Goal: Navigation & Orientation: Find specific page/section

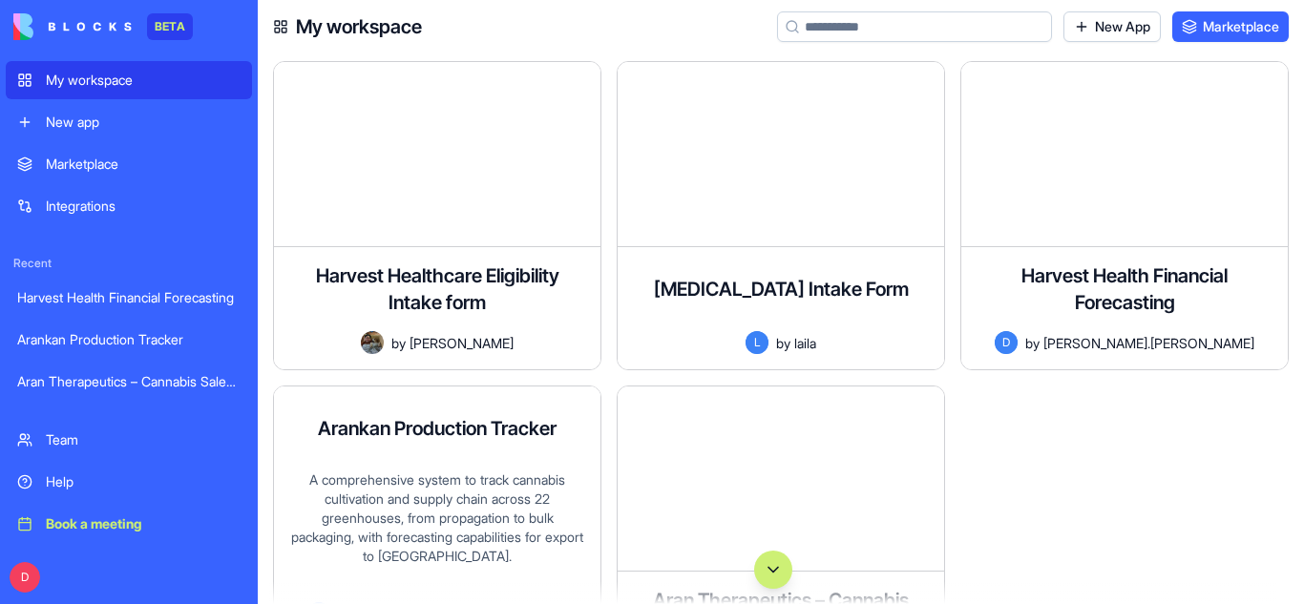
click at [399, 496] on div "A comprehensive system to track cannabis cultivation and supply chain across 22…" at bounding box center [437, 536] width 296 height 132
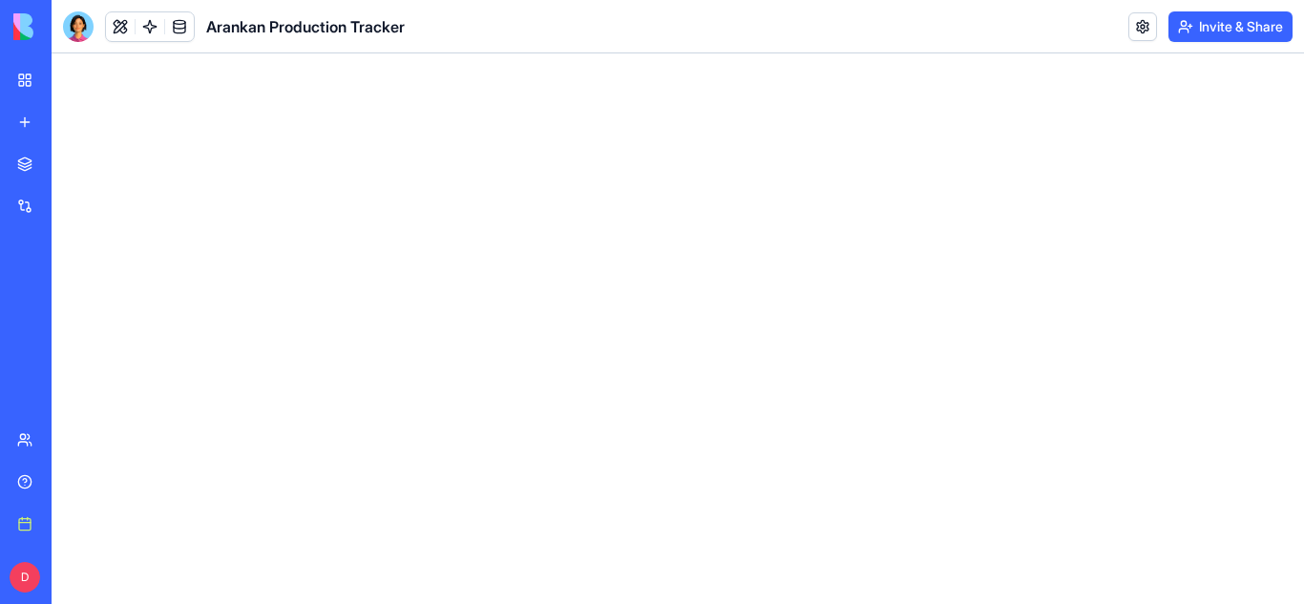
click at [249, 271] on main at bounding box center [678, 328] width 1252 height 551
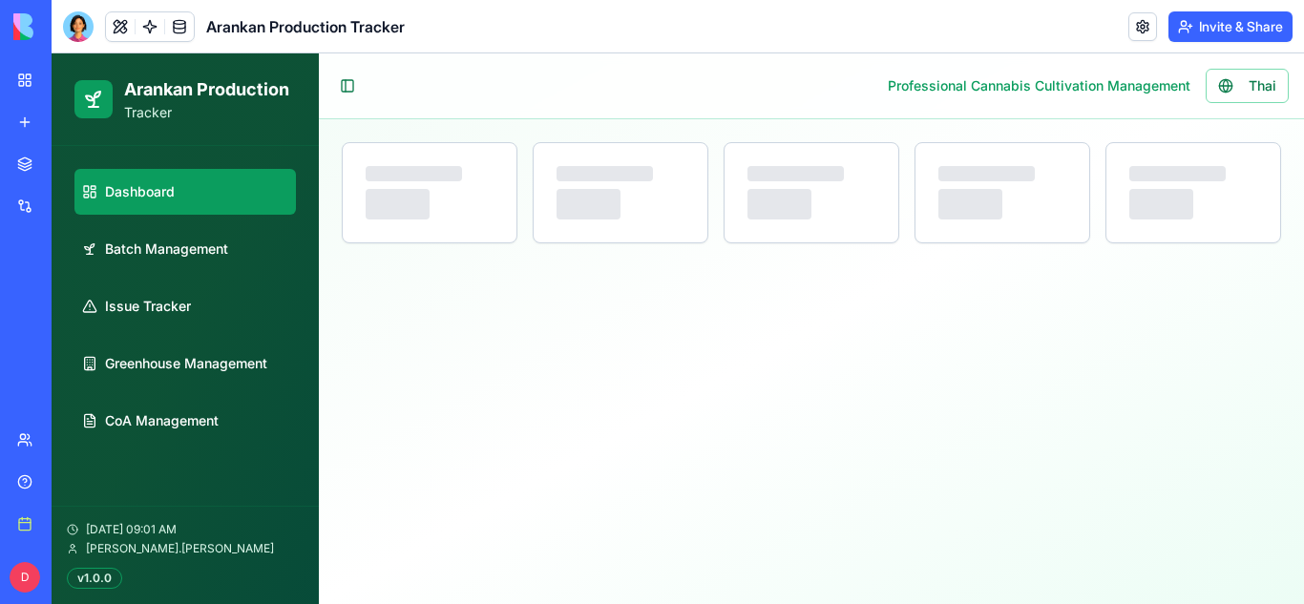
select select "**"
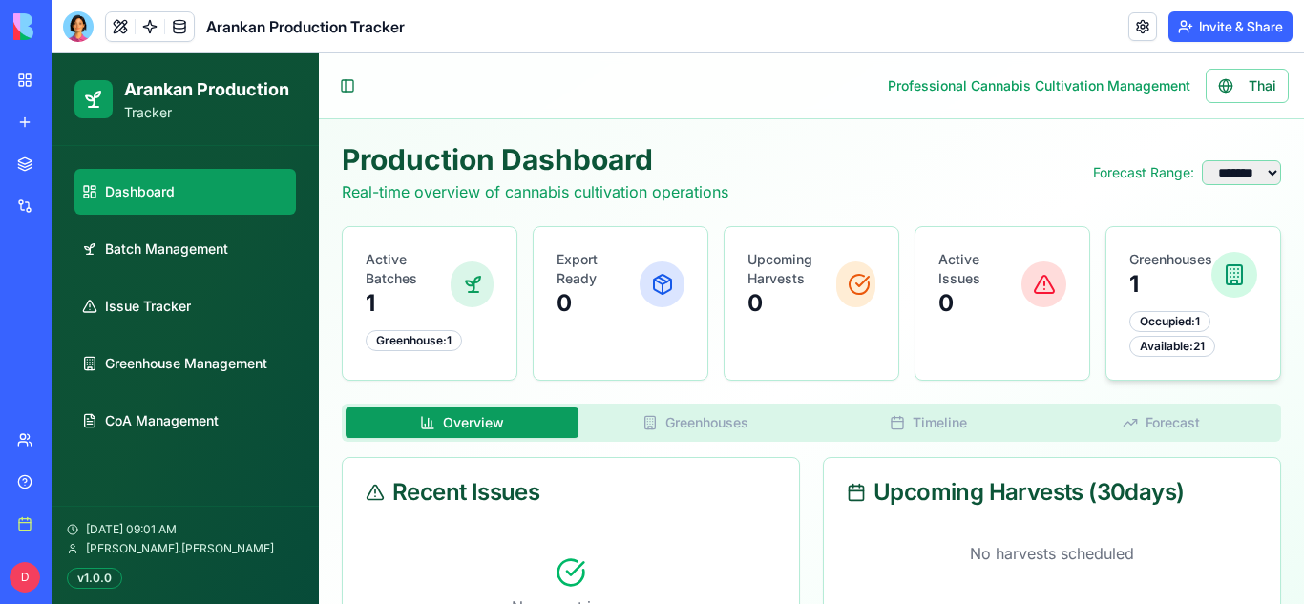
click at [1174, 259] on p "Greenhouses" at bounding box center [1170, 259] width 82 height 19
click at [148, 272] on ul "Dashboard Batch Management Issue Tracker Greenhouse Management CoA Management" at bounding box center [184, 306] width 221 height 275
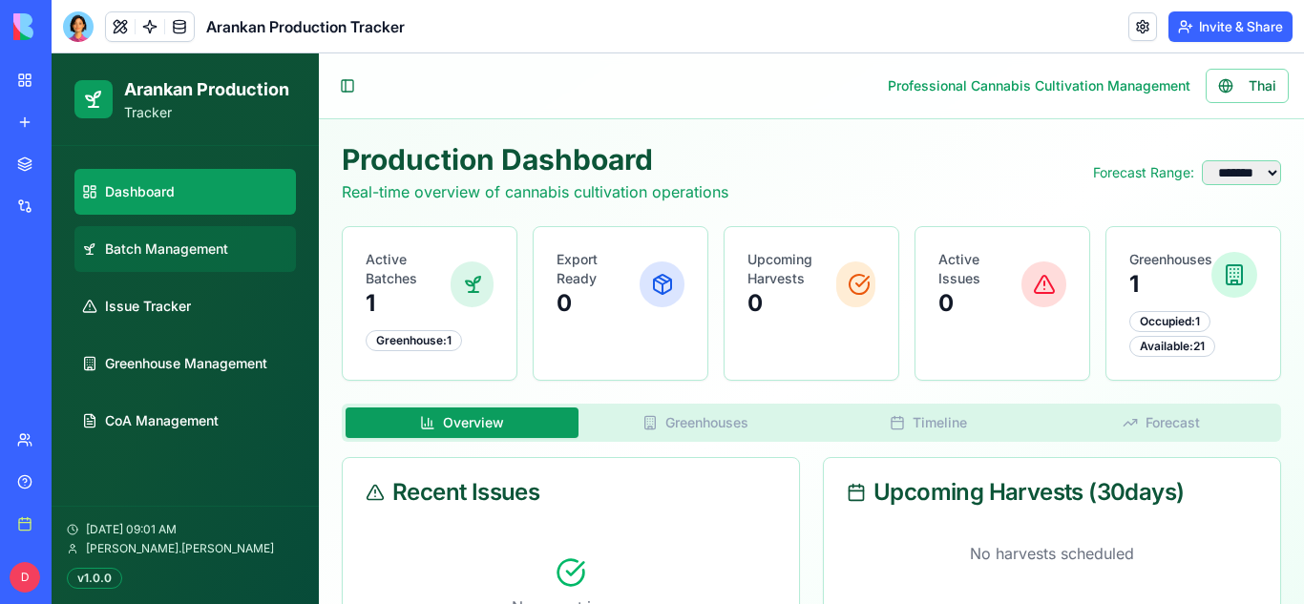
click at [170, 245] on span "Batch Management" at bounding box center [166, 249] width 123 height 19
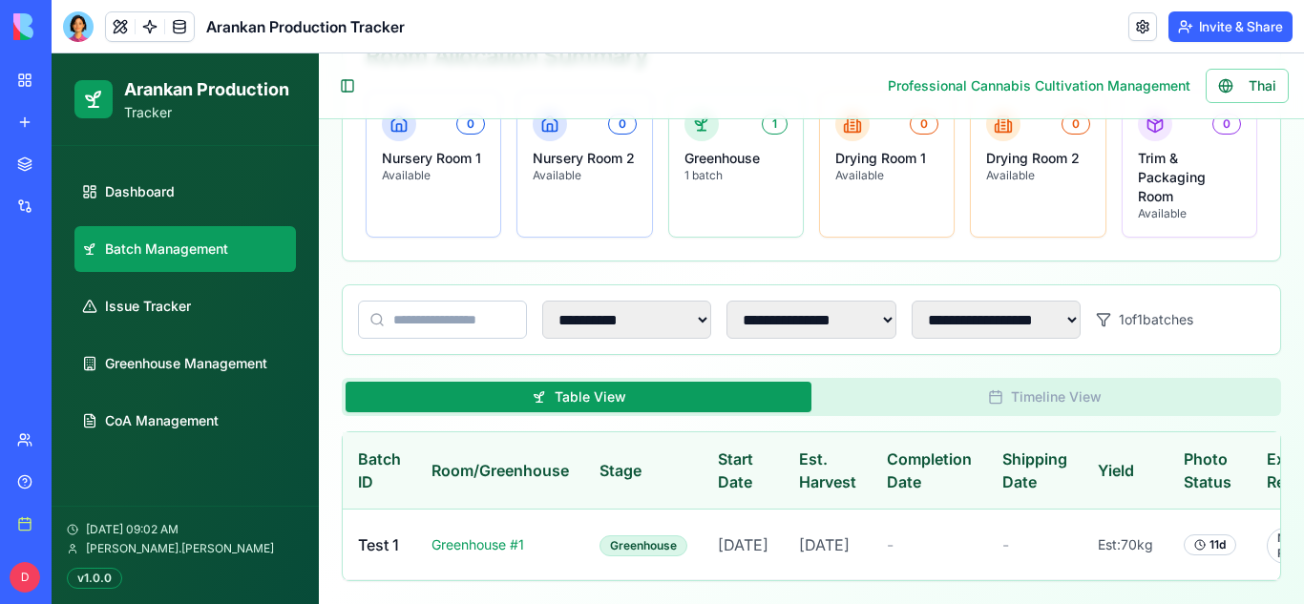
scroll to position [0, 195]
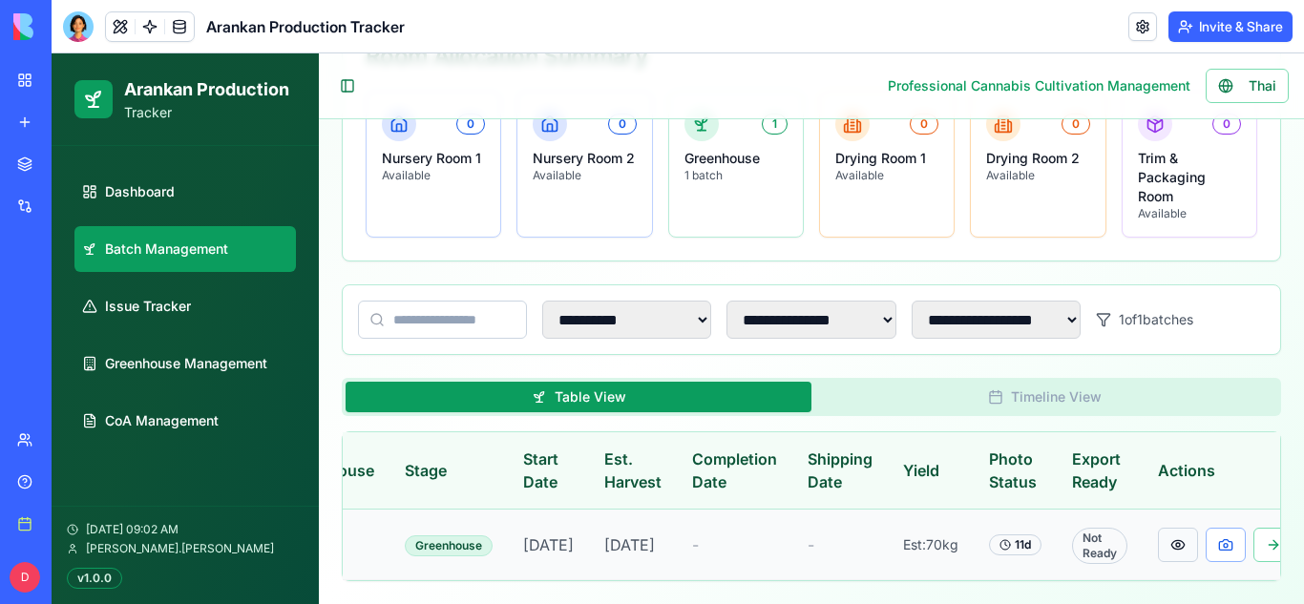
click at [1158, 528] on button at bounding box center [1178, 545] width 40 height 34
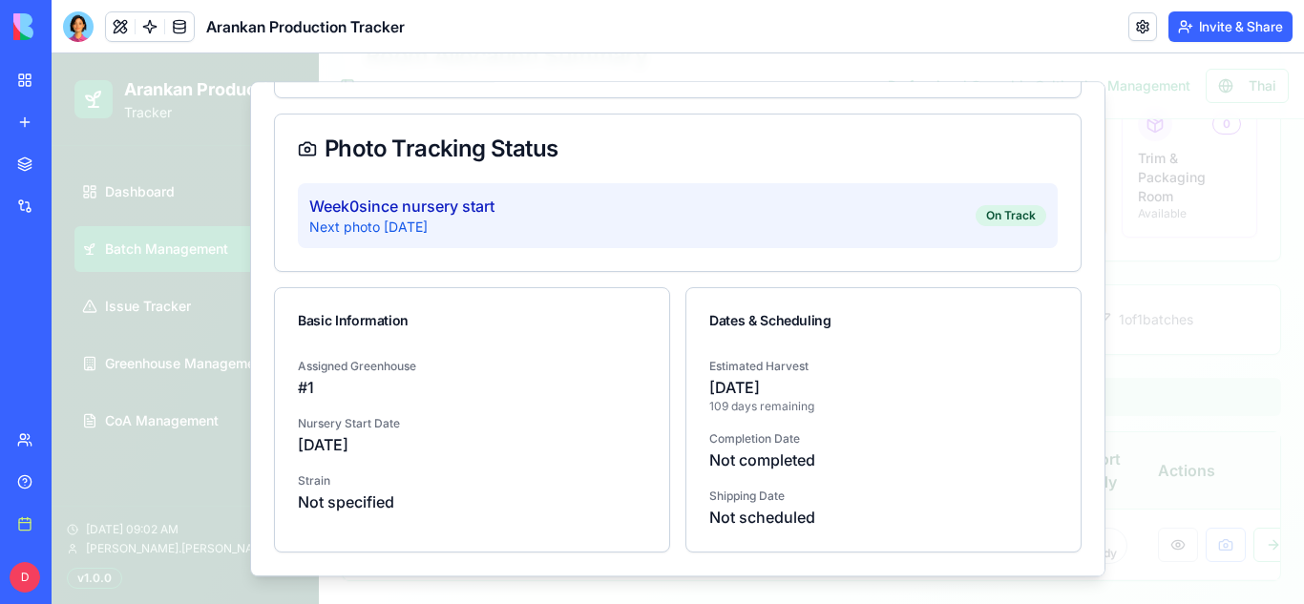
scroll to position [0, 0]
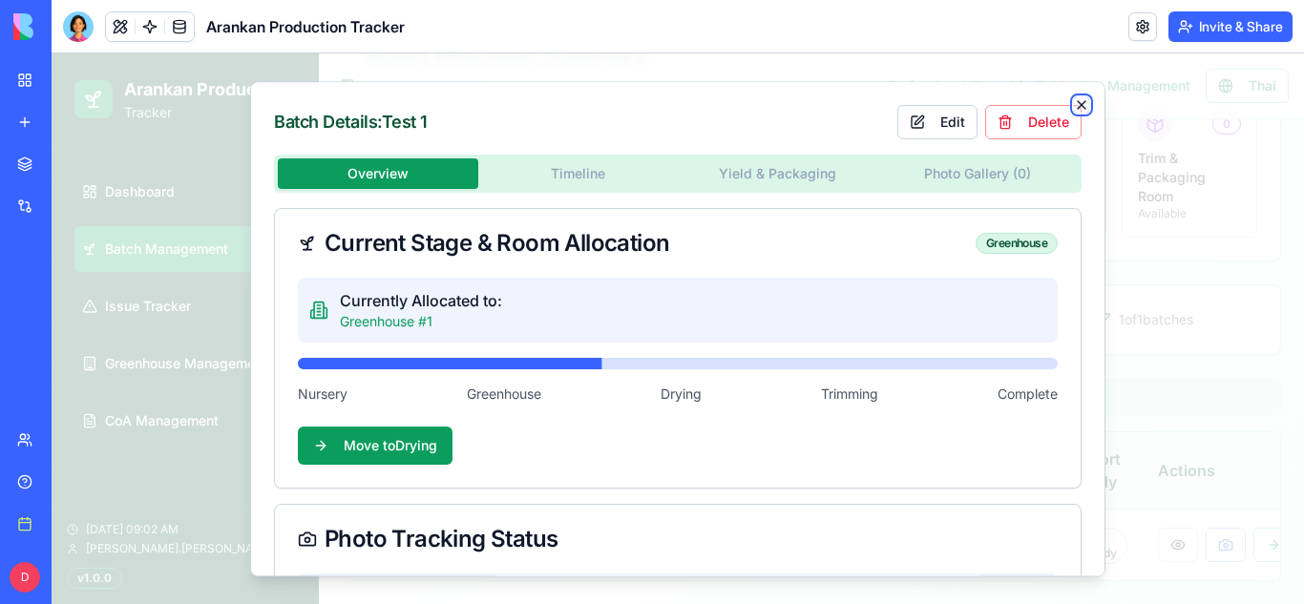
click at [1082, 101] on icon "button" at bounding box center [1081, 104] width 15 height 15
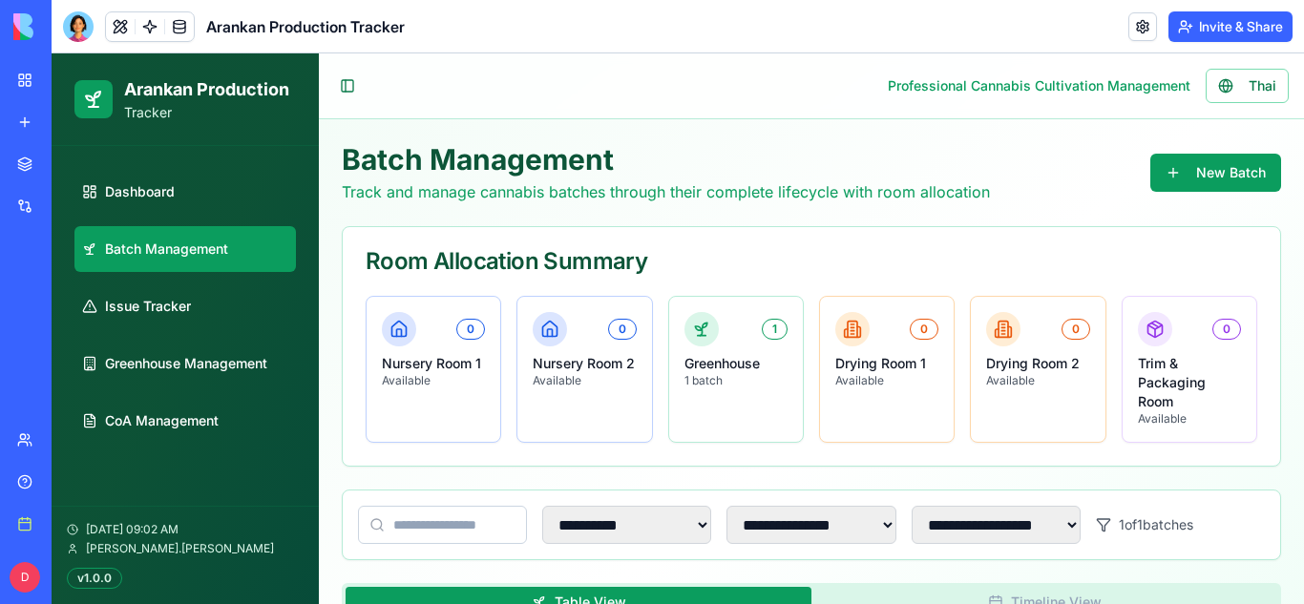
click at [929, 321] on div "0" at bounding box center [923, 329] width 29 height 21
click at [155, 304] on span "Issue Tracker" at bounding box center [148, 306] width 86 height 19
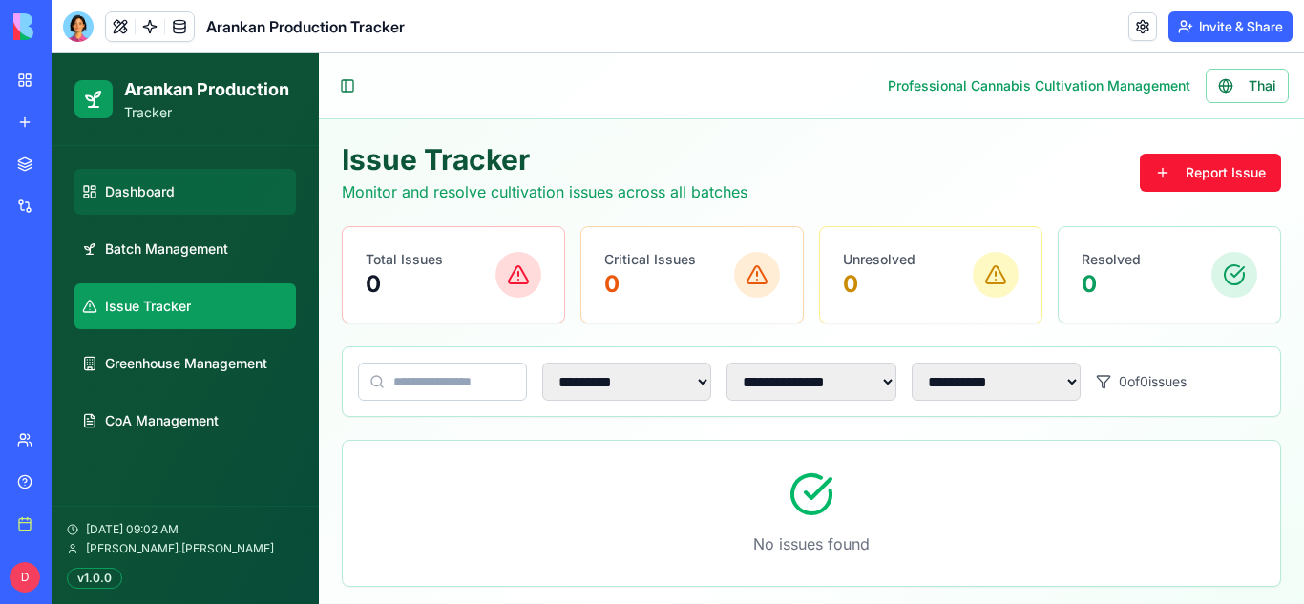
click at [123, 200] on span "Dashboard" at bounding box center [140, 191] width 70 height 19
select select "**"
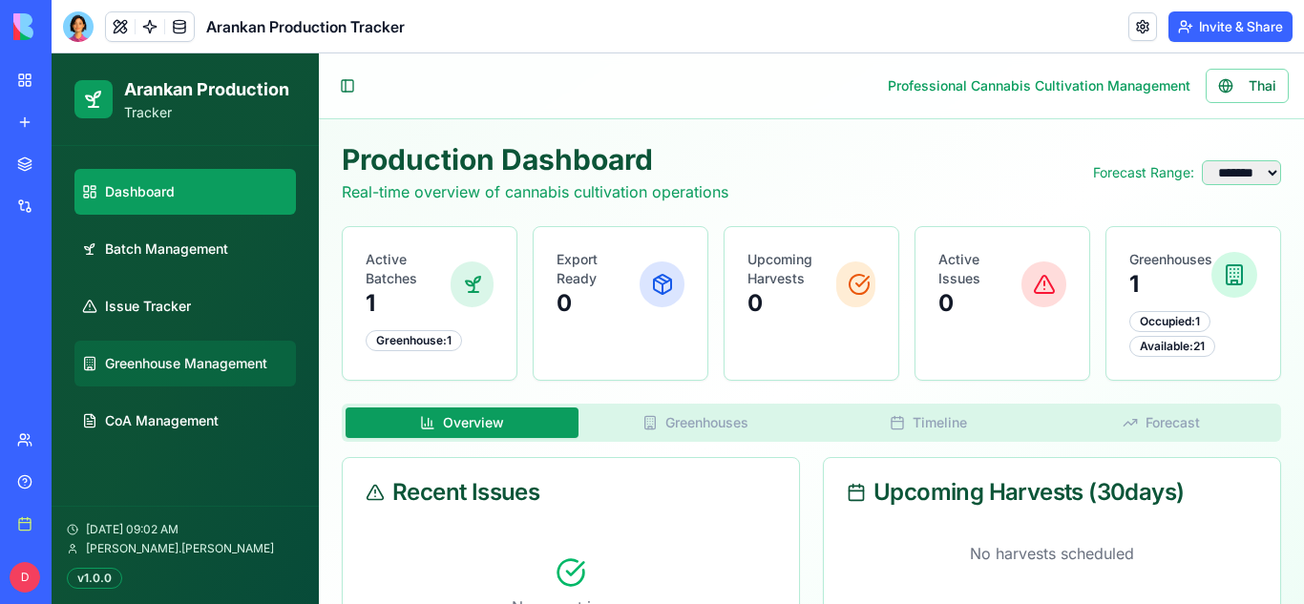
click at [218, 377] on link "Greenhouse Management" at bounding box center [184, 364] width 221 height 46
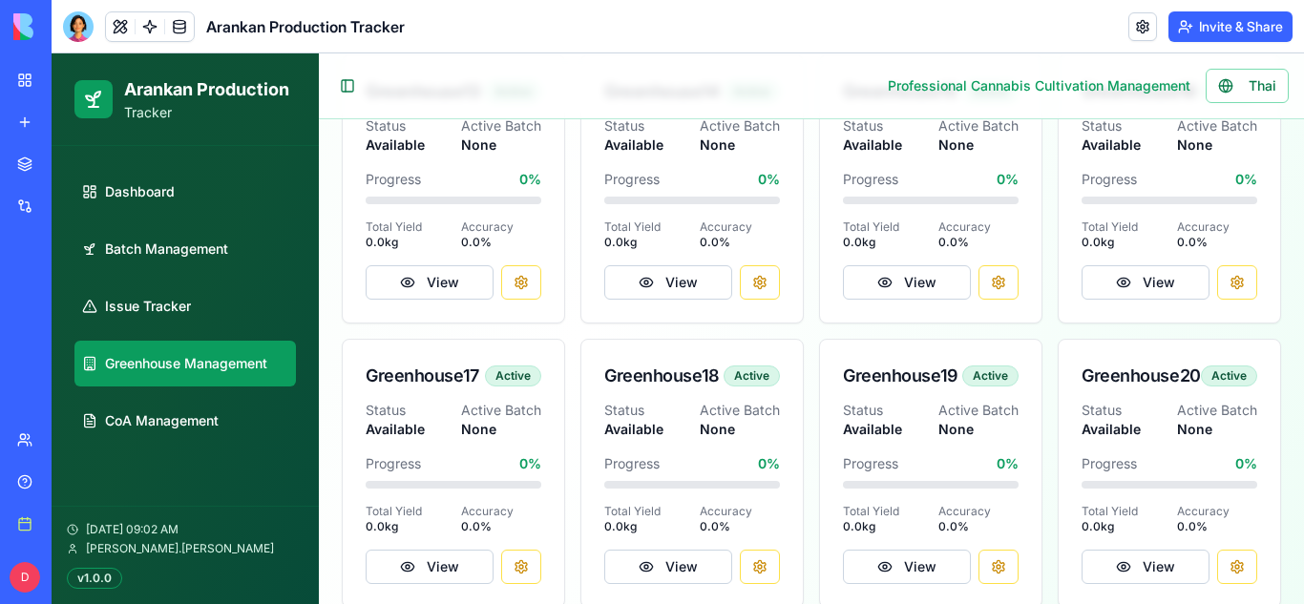
scroll to position [1346, 0]
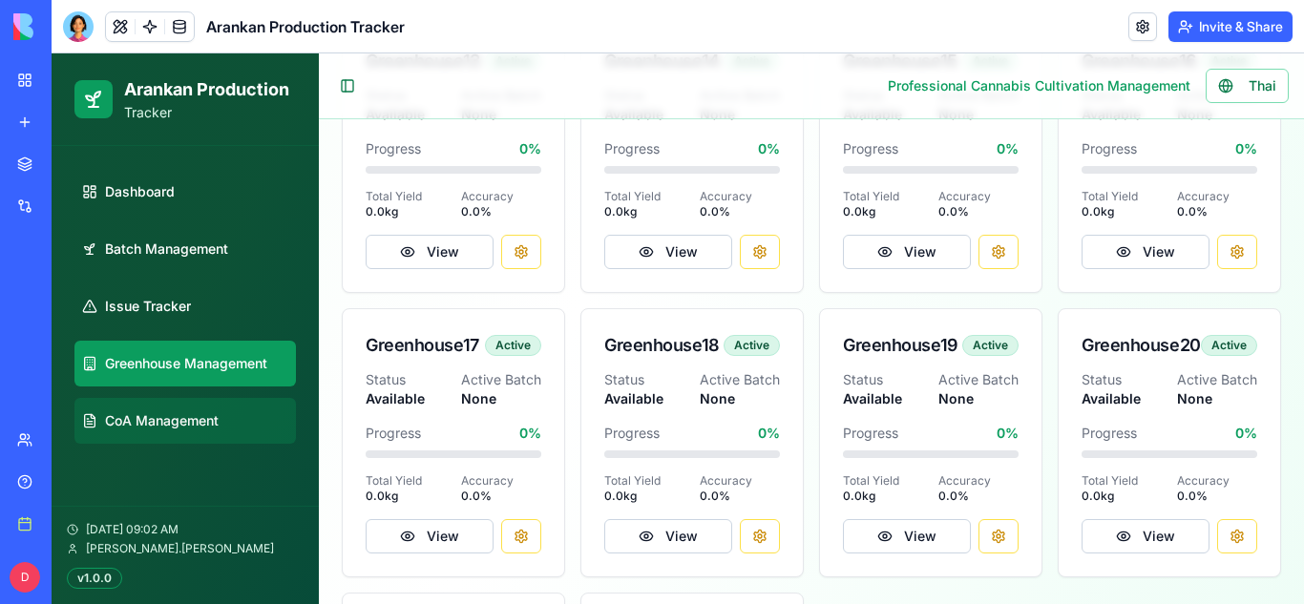
click at [198, 419] on span "CoA Management" at bounding box center [162, 420] width 114 height 19
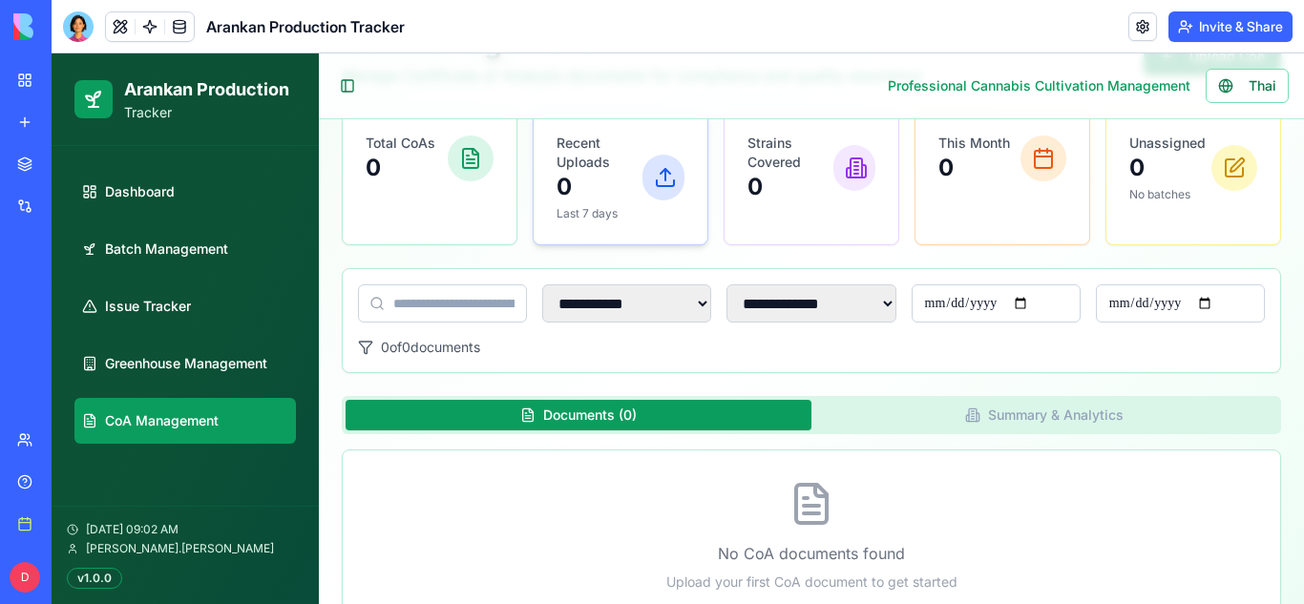
scroll to position [158, 0]
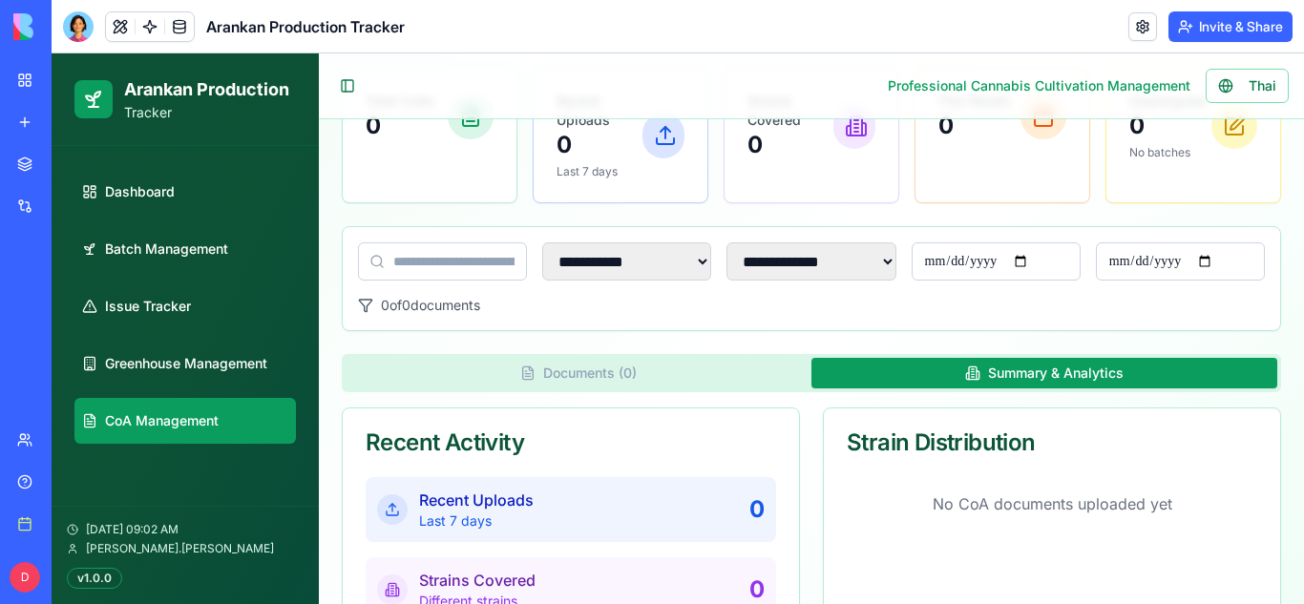
click at [1034, 377] on button "Summary & Analytics" at bounding box center [1044, 373] width 466 height 31
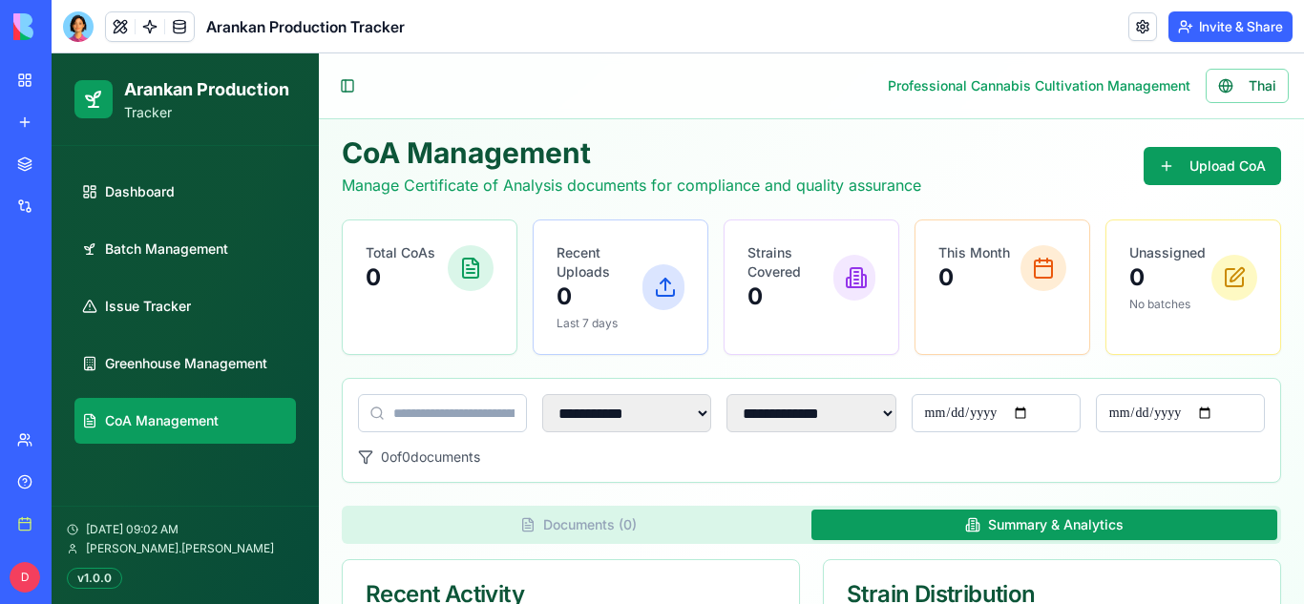
scroll to position [0, 0]
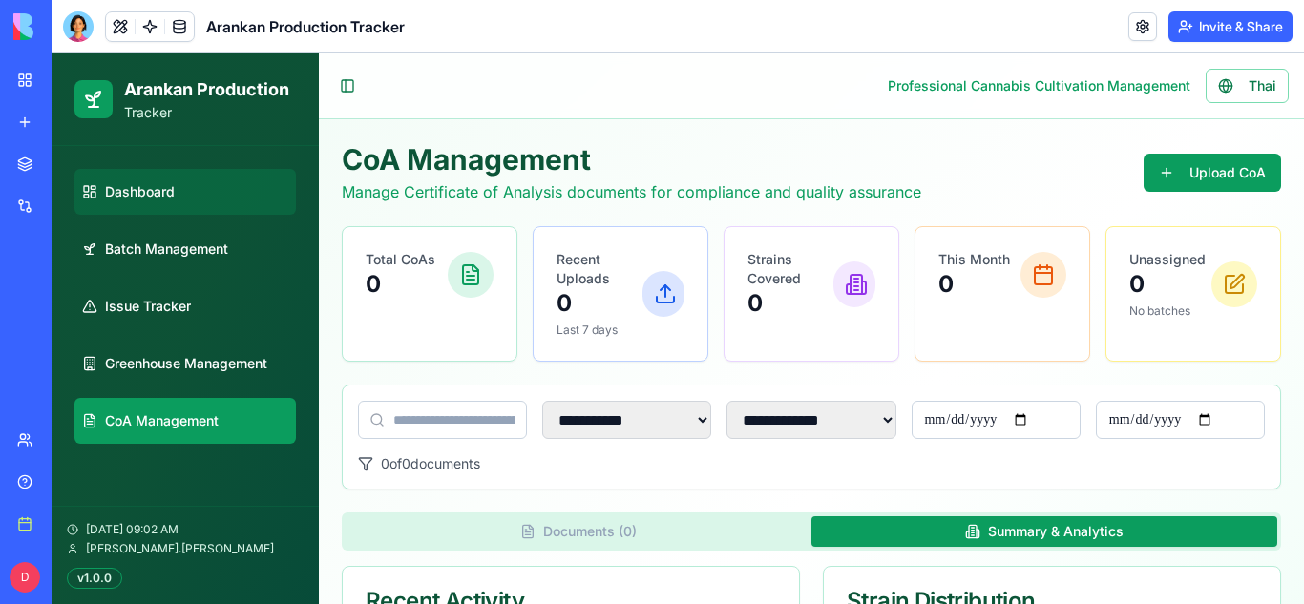
click at [125, 208] on link "Dashboard" at bounding box center [184, 192] width 221 height 46
select select "**"
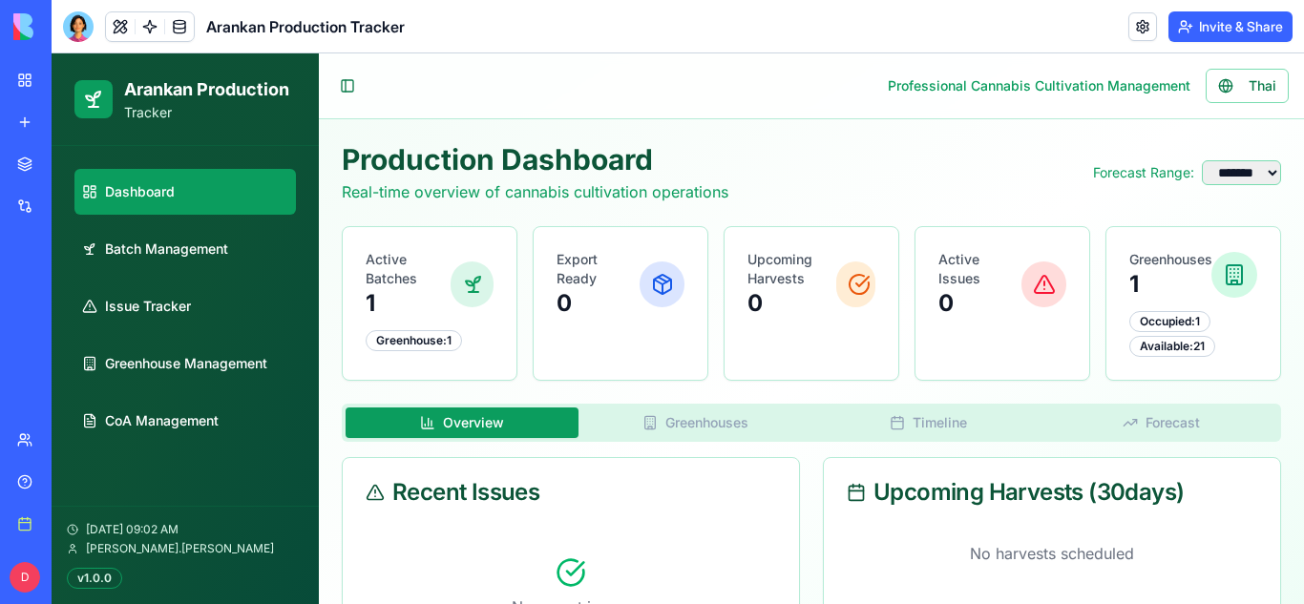
click at [15, 90] on link "My workspace" at bounding box center [44, 80] width 76 height 38
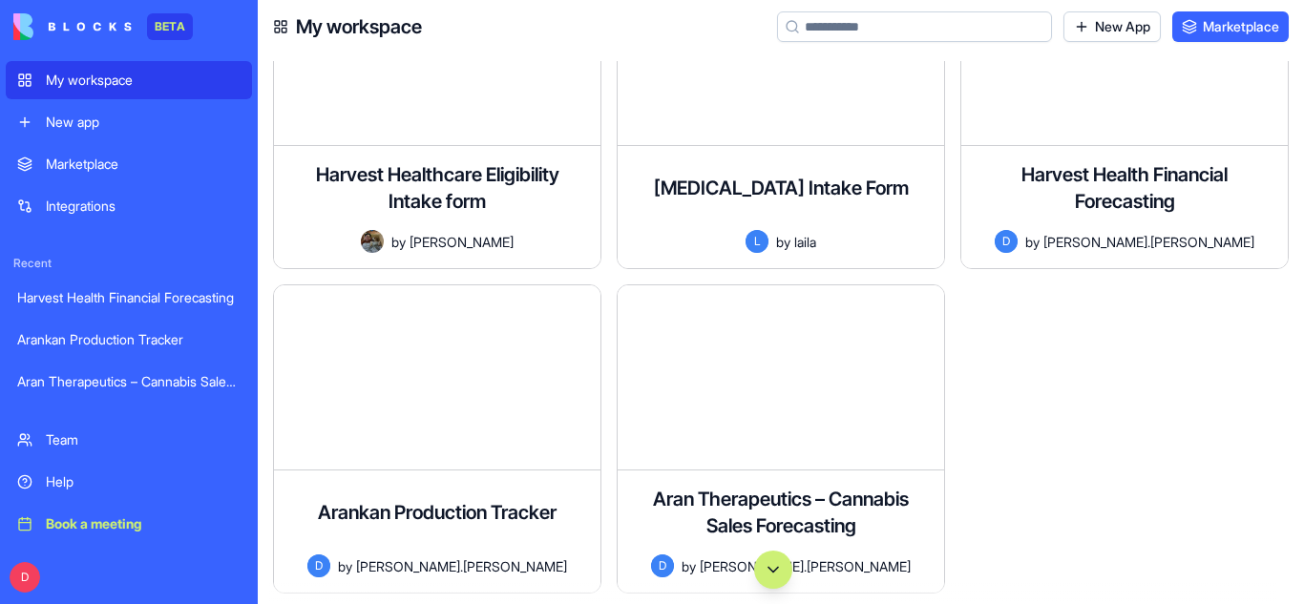
scroll to position [97, 0]
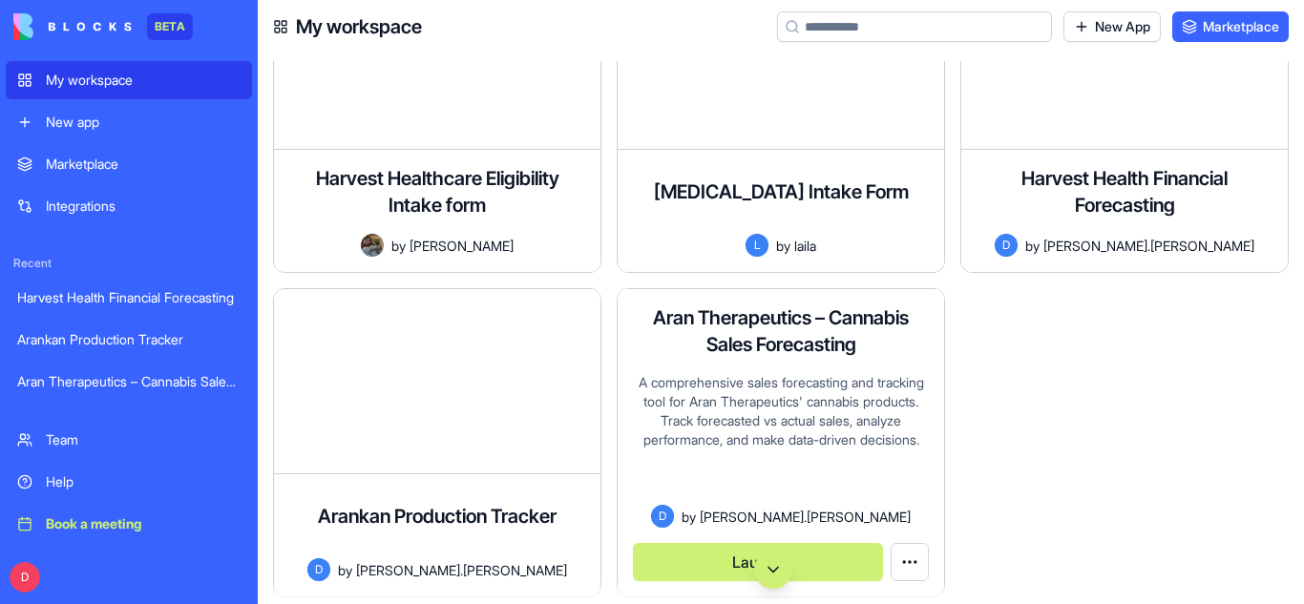
click at [692, 363] on div "Aran Therapeutics – Cannabis Sales Forecasting A comprehensive sales forecastin…" at bounding box center [780, 442] width 326 height 307
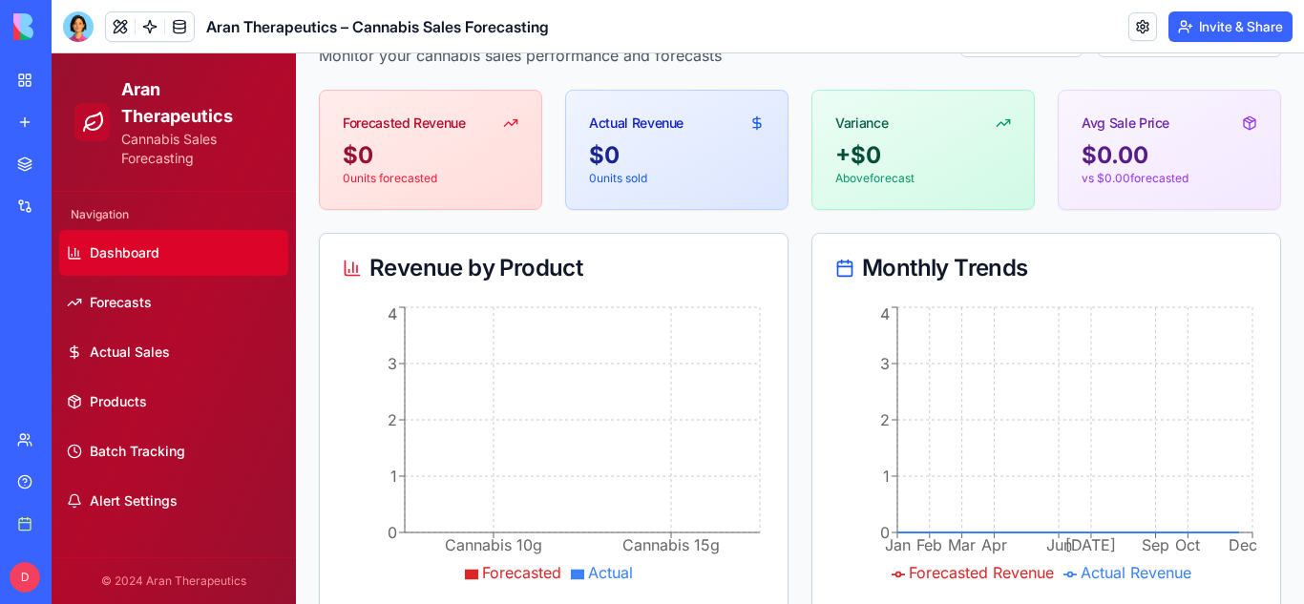
scroll to position [156, 0]
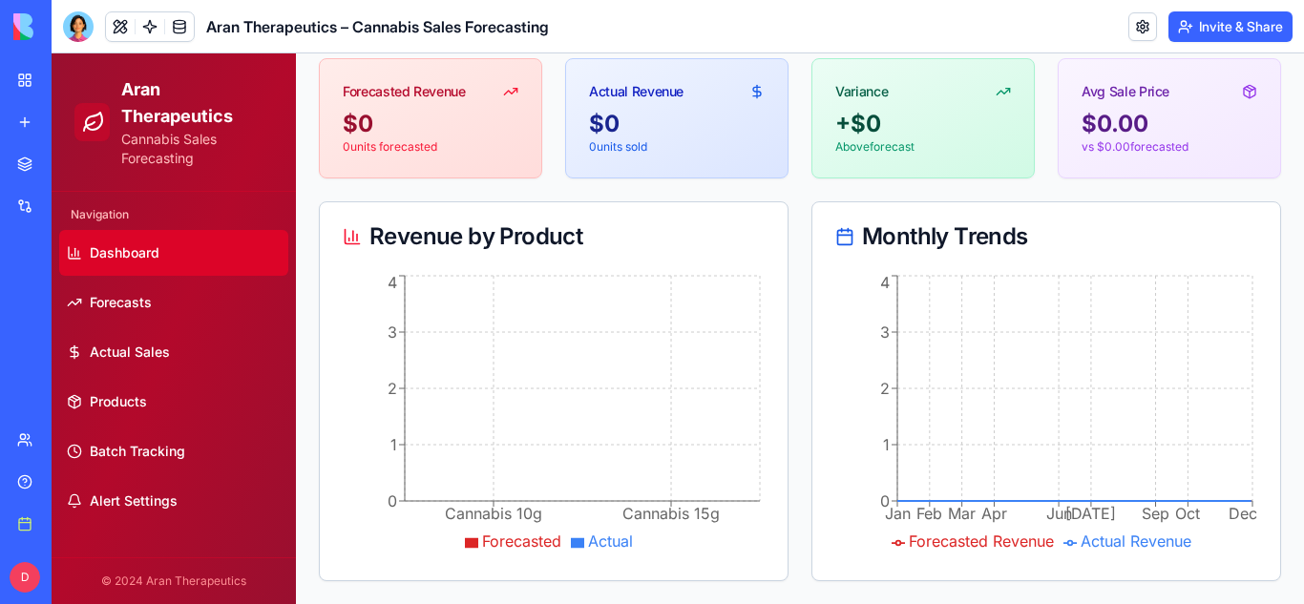
click at [692, 363] on icon "Cannabis 10g Cannabis 15g 0 1 2 3 4" at bounding box center [554, 414] width 422 height 286
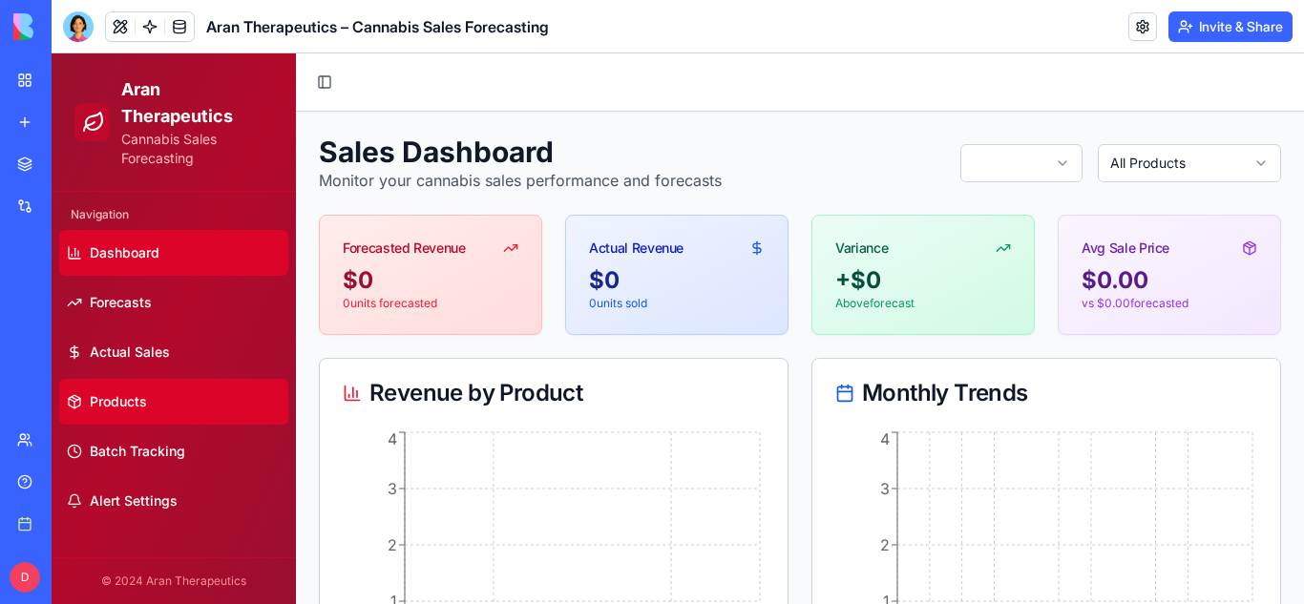
click at [89, 379] on link "Products" at bounding box center [173, 402] width 229 height 46
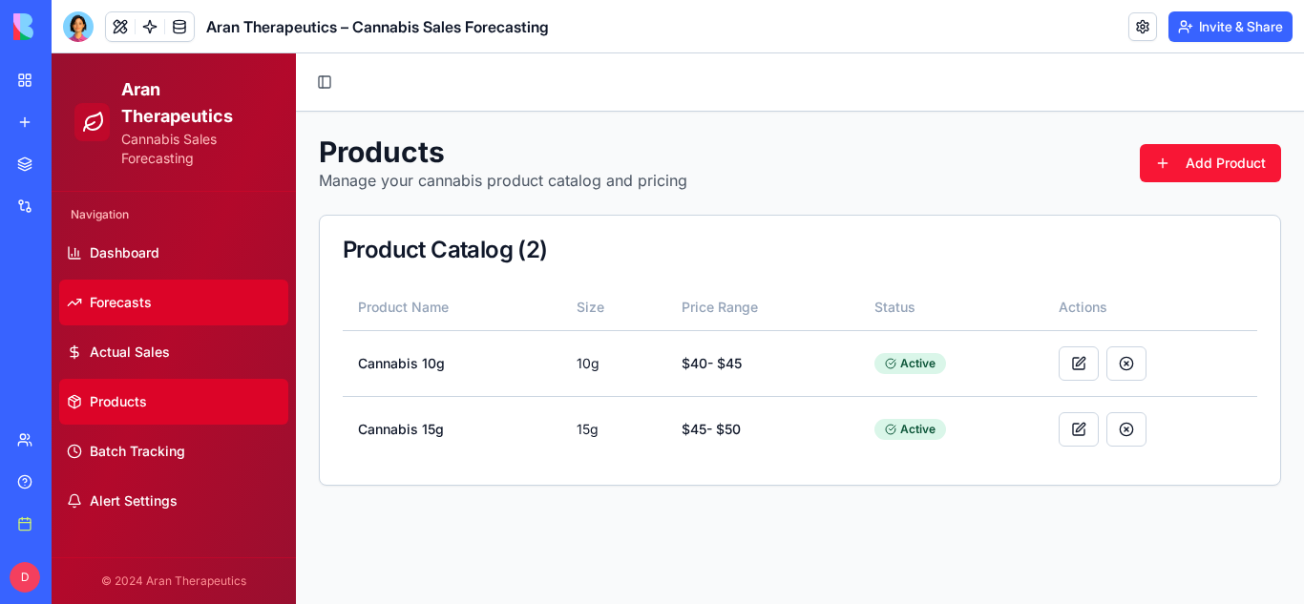
click at [122, 293] on span "Forecasts" at bounding box center [121, 302] width 62 height 19
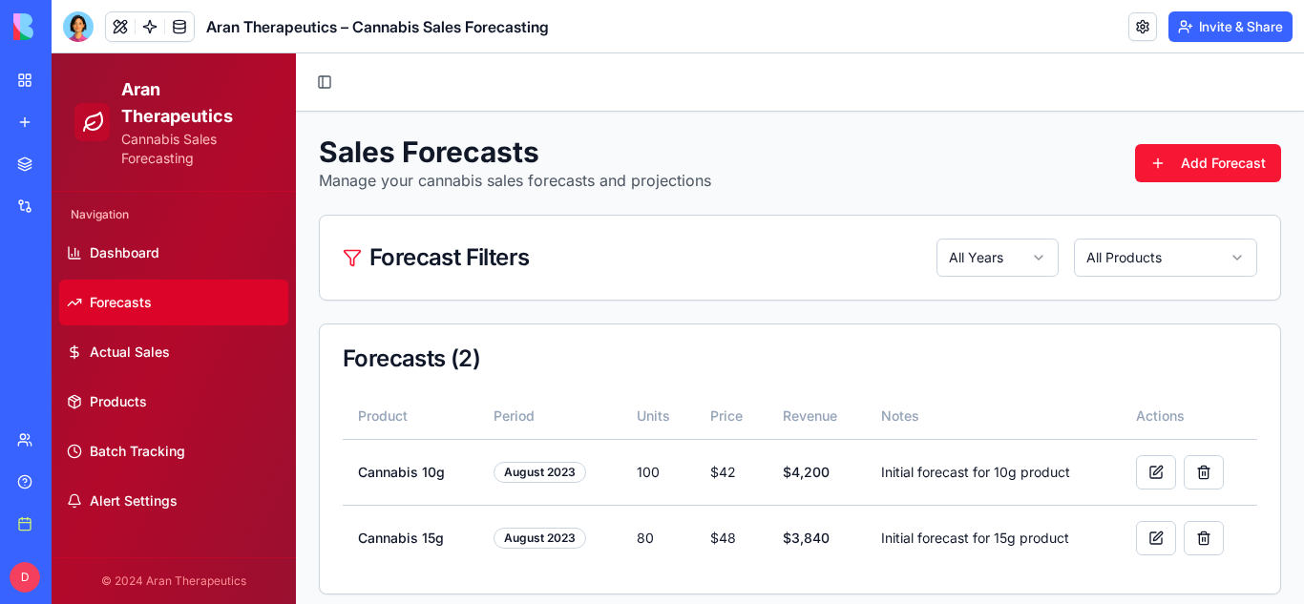
scroll to position [13, 0]
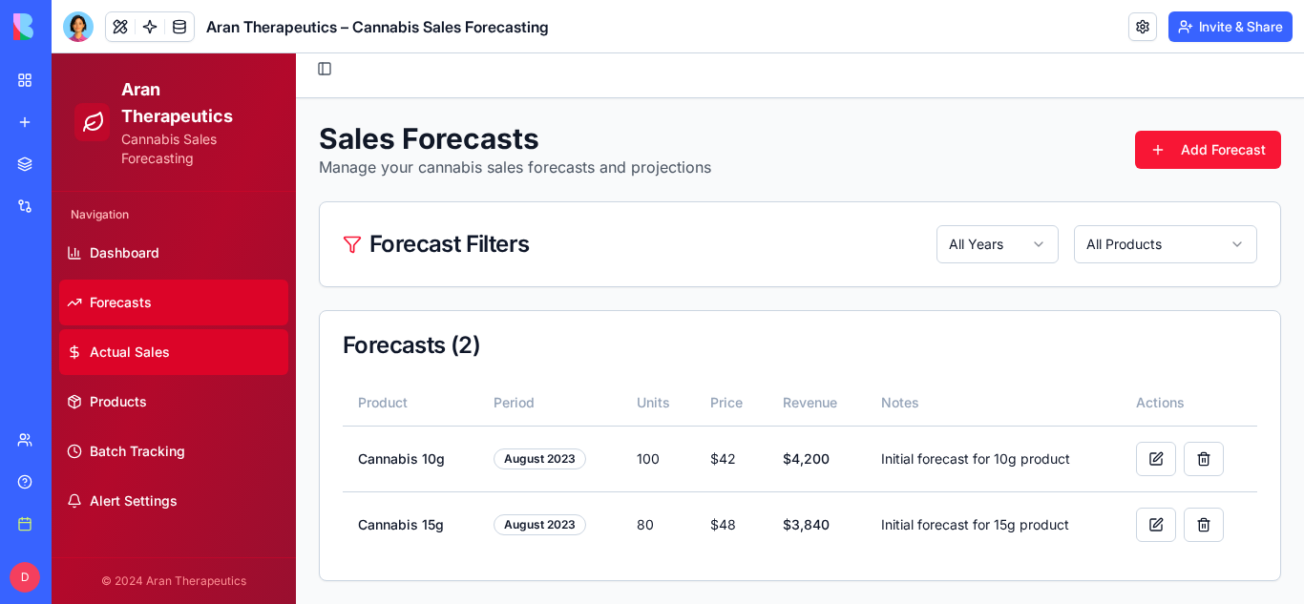
click at [93, 336] on link "Actual Sales" at bounding box center [173, 352] width 229 height 46
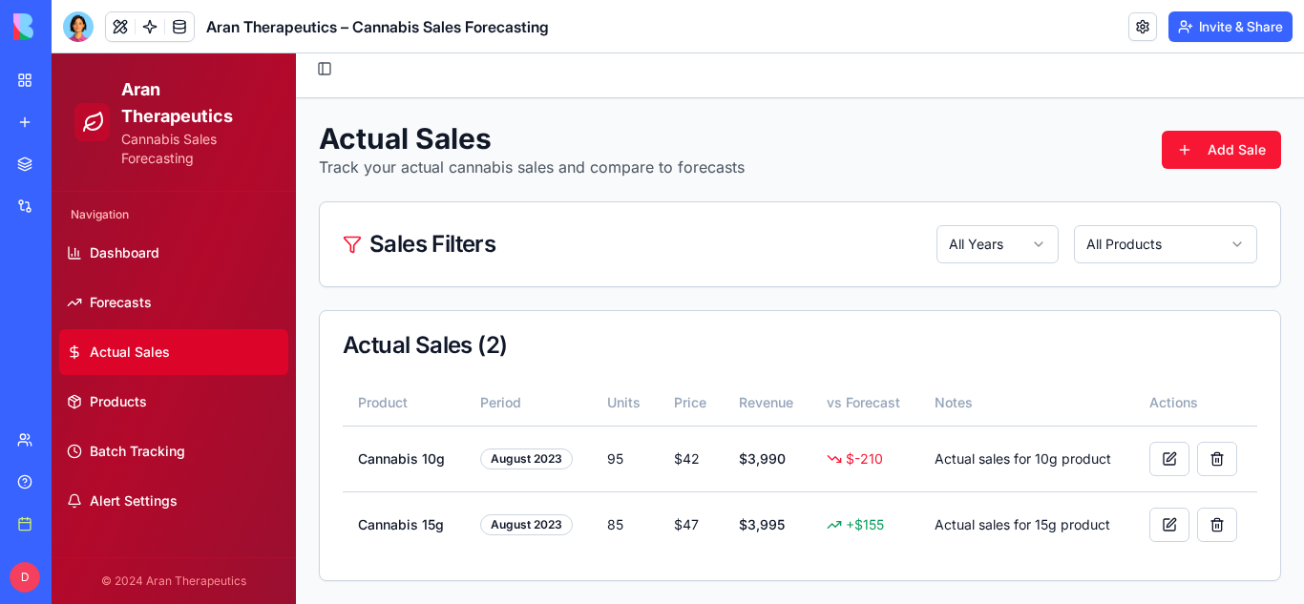
click at [13, 95] on link "My workspace" at bounding box center [44, 80] width 76 height 38
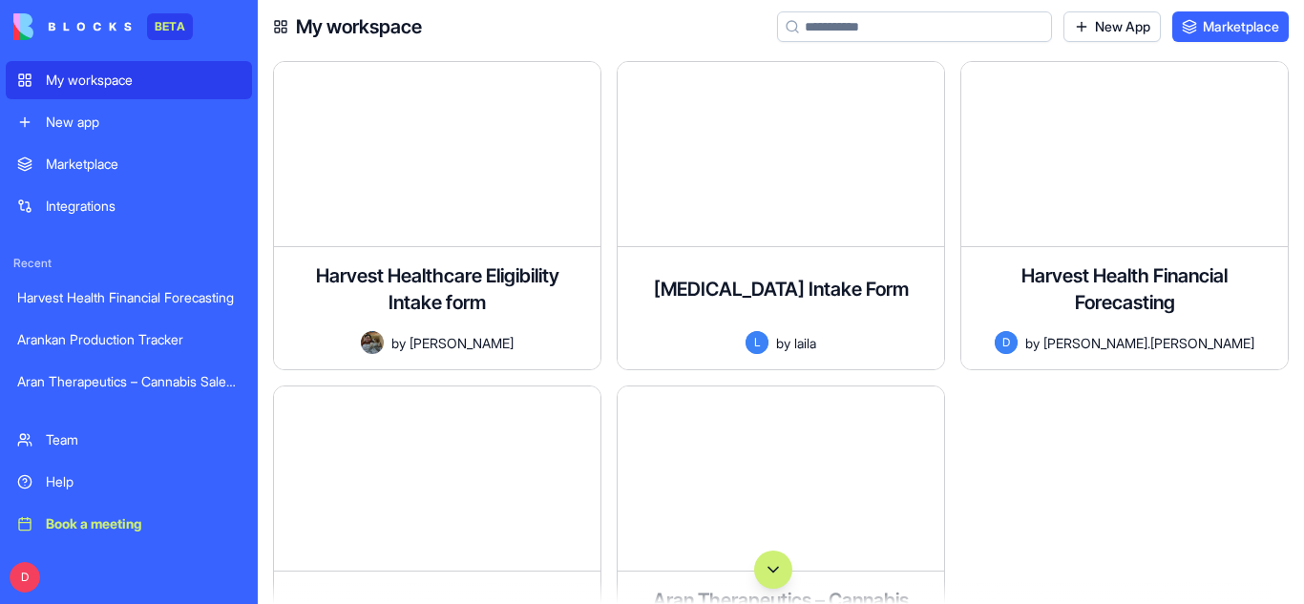
drag, startPoint x: 420, startPoint y: 22, endPoint x: 650, endPoint y: 20, distance: 230.0
click at [650, 20] on div "My workspace New App Marketplace" at bounding box center [781, 26] width 1046 height 53
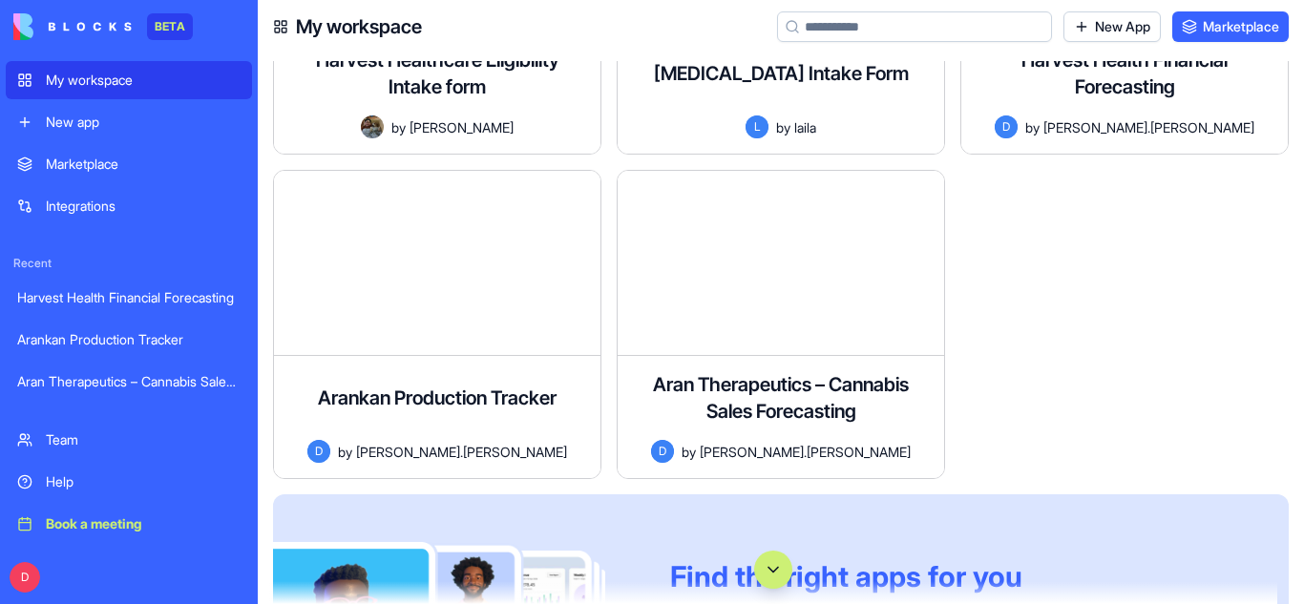
scroll to position [215, 0]
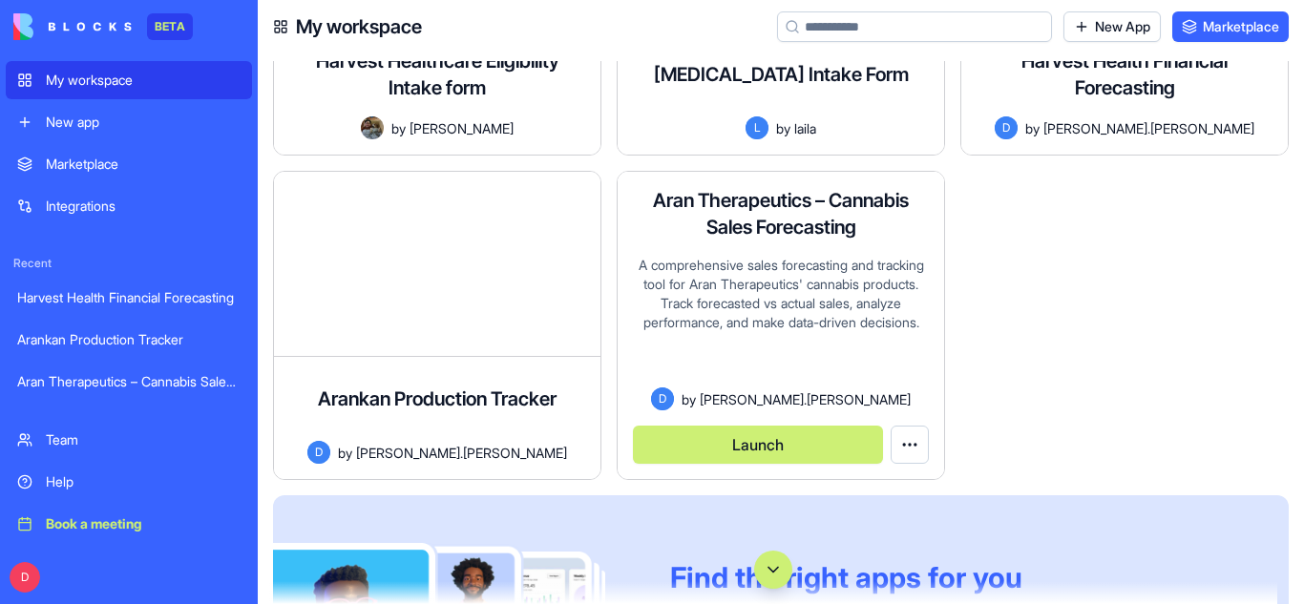
click at [797, 350] on div "A comprehensive sales forecasting and tracking tool for Aran Therapeutics' cann…" at bounding box center [781, 322] width 296 height 132
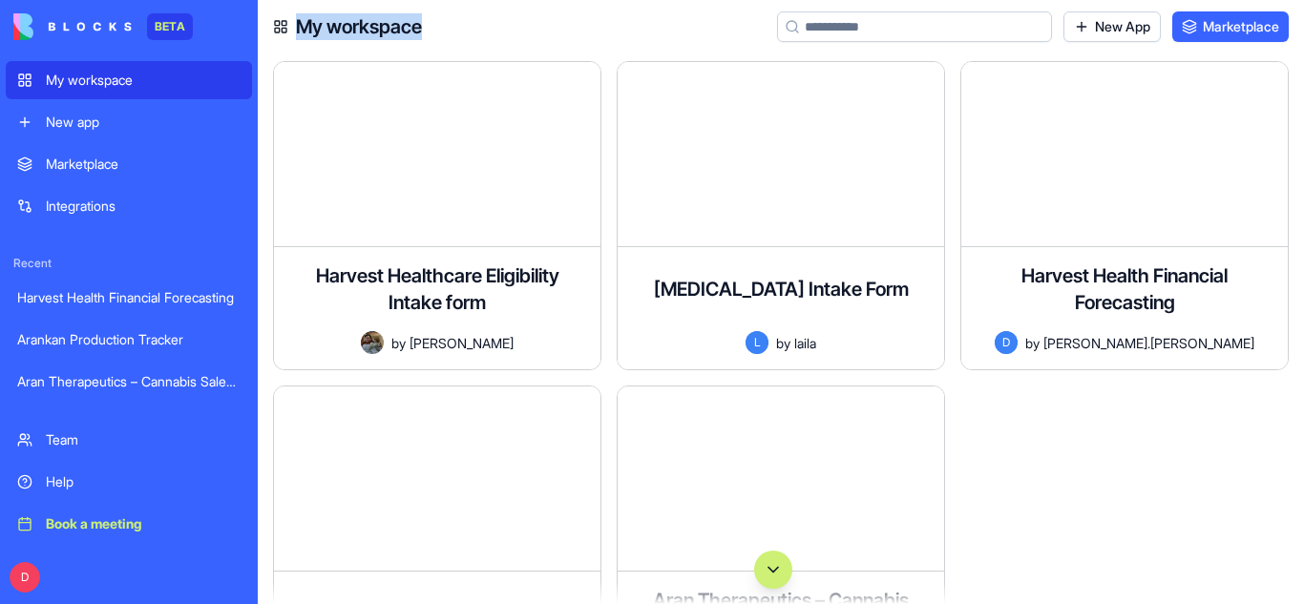
drag, startPoint x: 422, startPoint y: 25, endPoint x: 259, endPoint y: 20, distance: 163.2
click at [259, 20] on div "My workspace New App Marketplace" at bounding box center [781, 26] width 1046 height 53
click at [443, 11] on div "My workspace New App Marketplace" at bounding box center [781, 26] width 1046 height 53
